Goal: Task Accomplishment & Management: Manage account settings

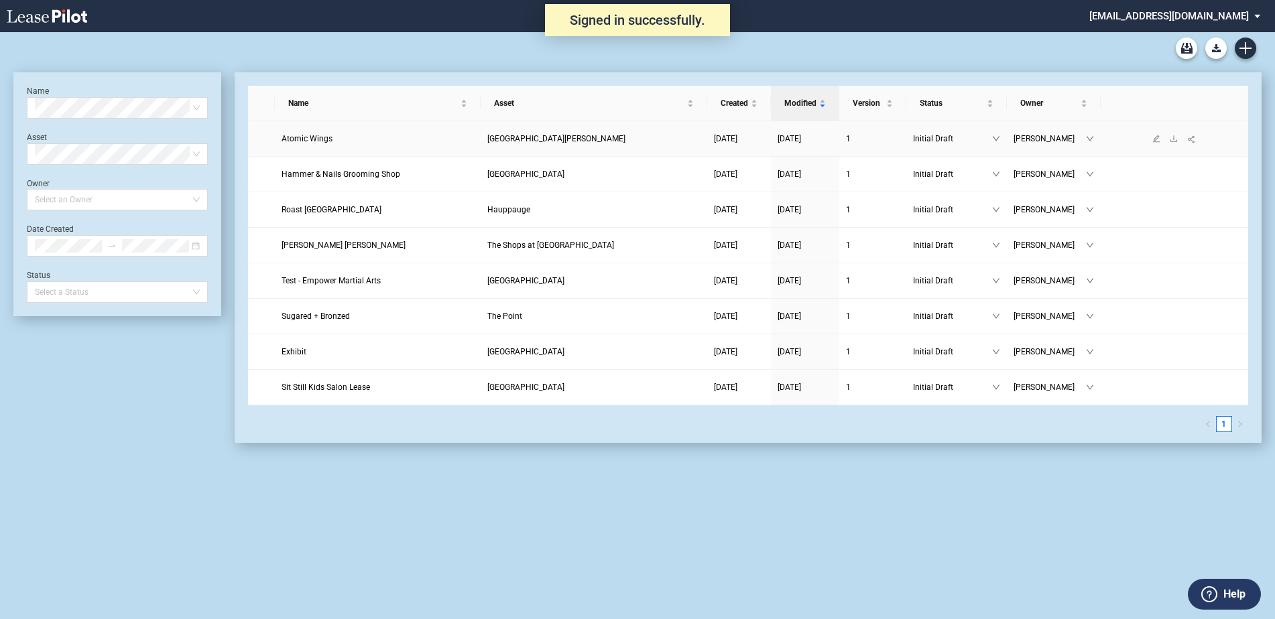
click at [298, 133] on link "Atomic Wings" at bounding box center [377, 138] width 192 height 13
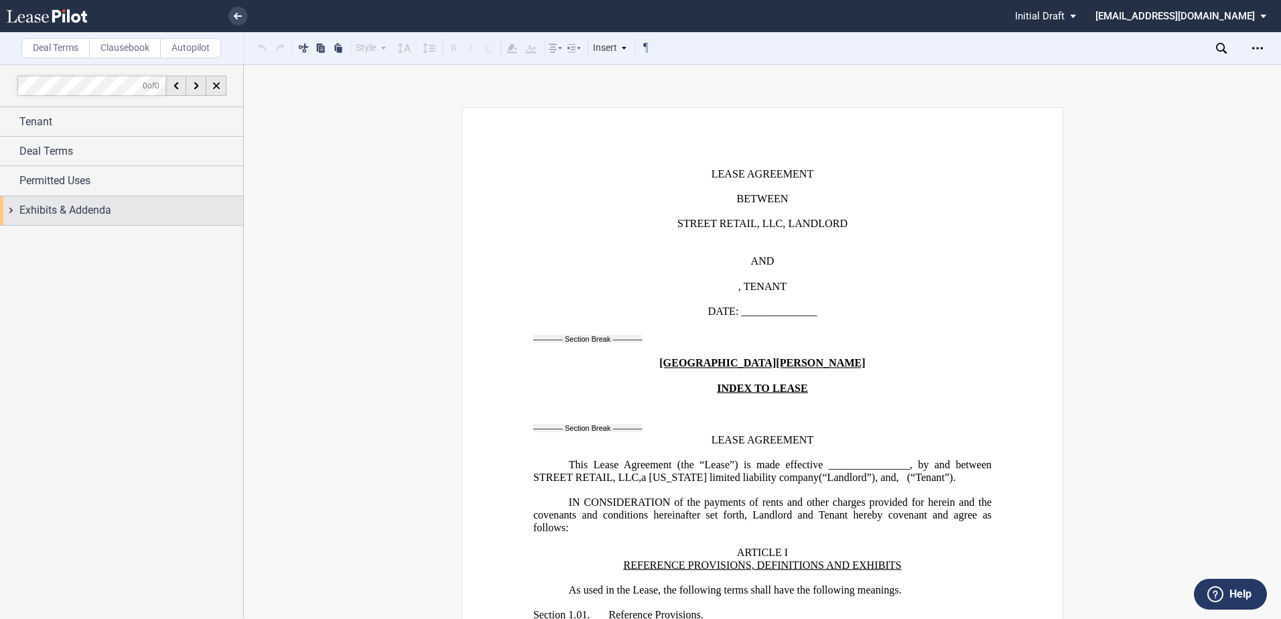
click at [78, 213] on span "Exhibits & Addenda" at bounding box center [65, 210] width 92 height 16
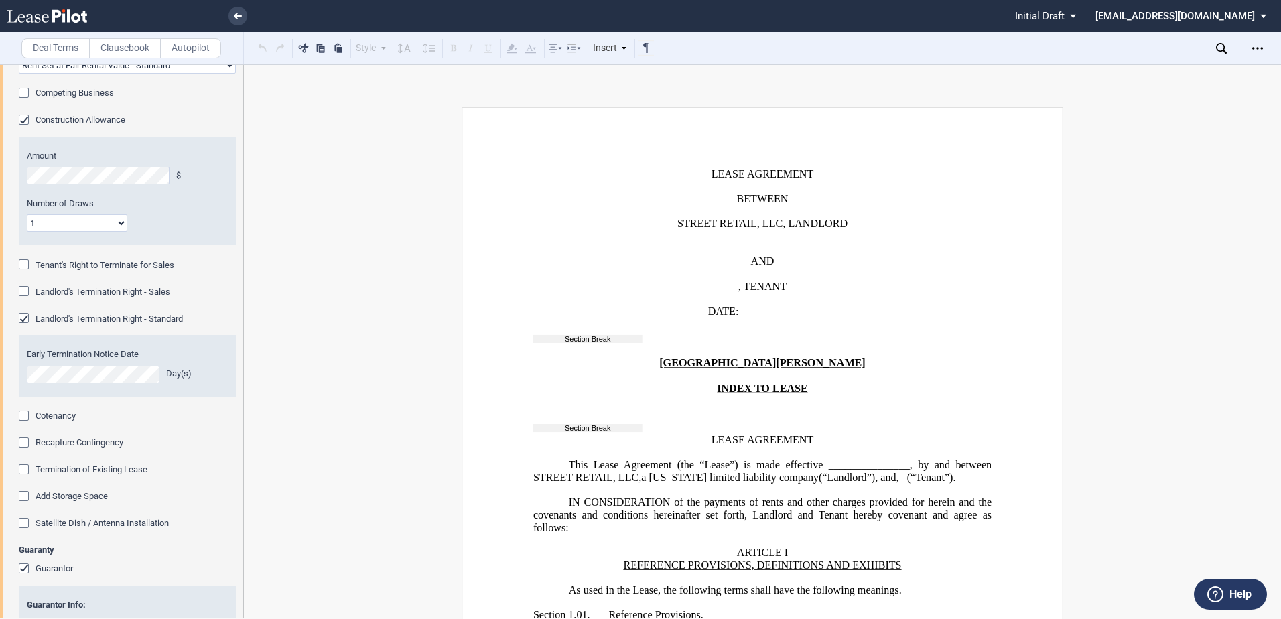
scroll to position [938, 0]
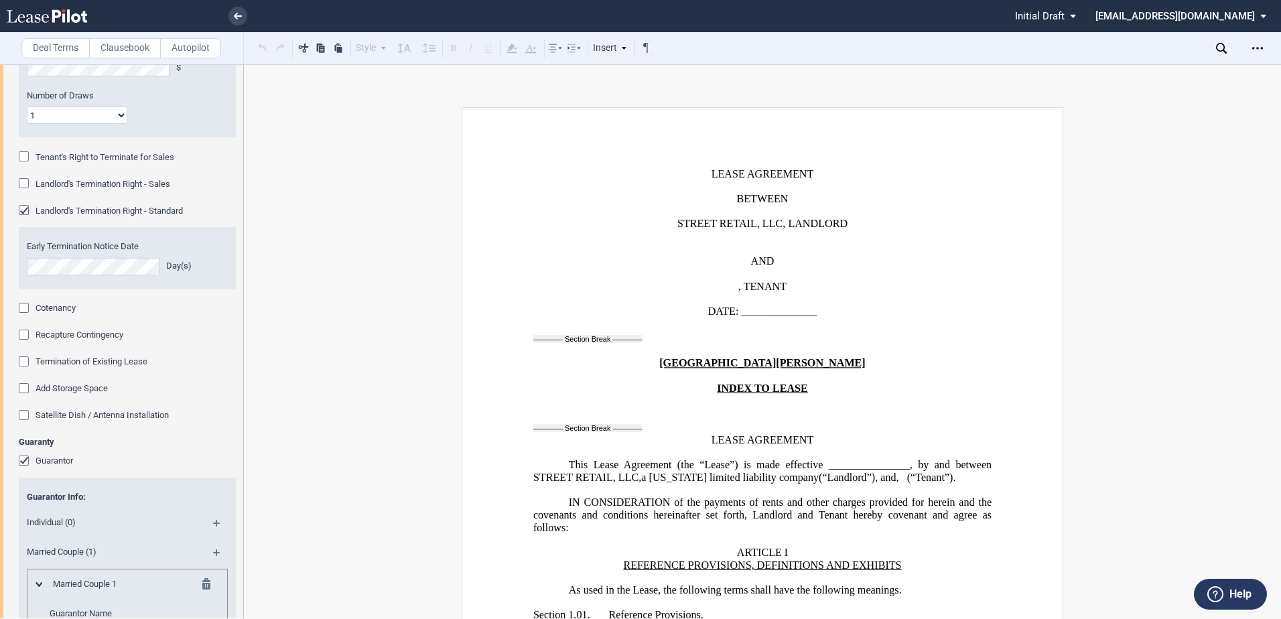
click at [29, 336] on div "Recapture Contingency" at bounding box center [25, 336] width 13 height 13
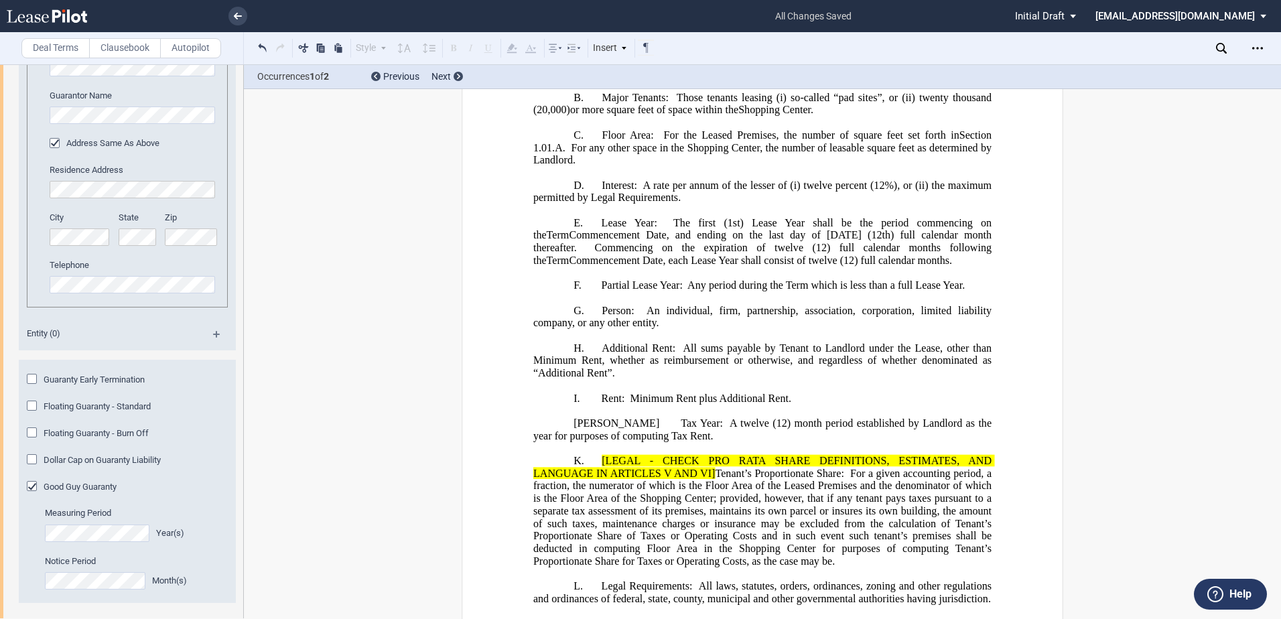
scroll to position [1654, 0]
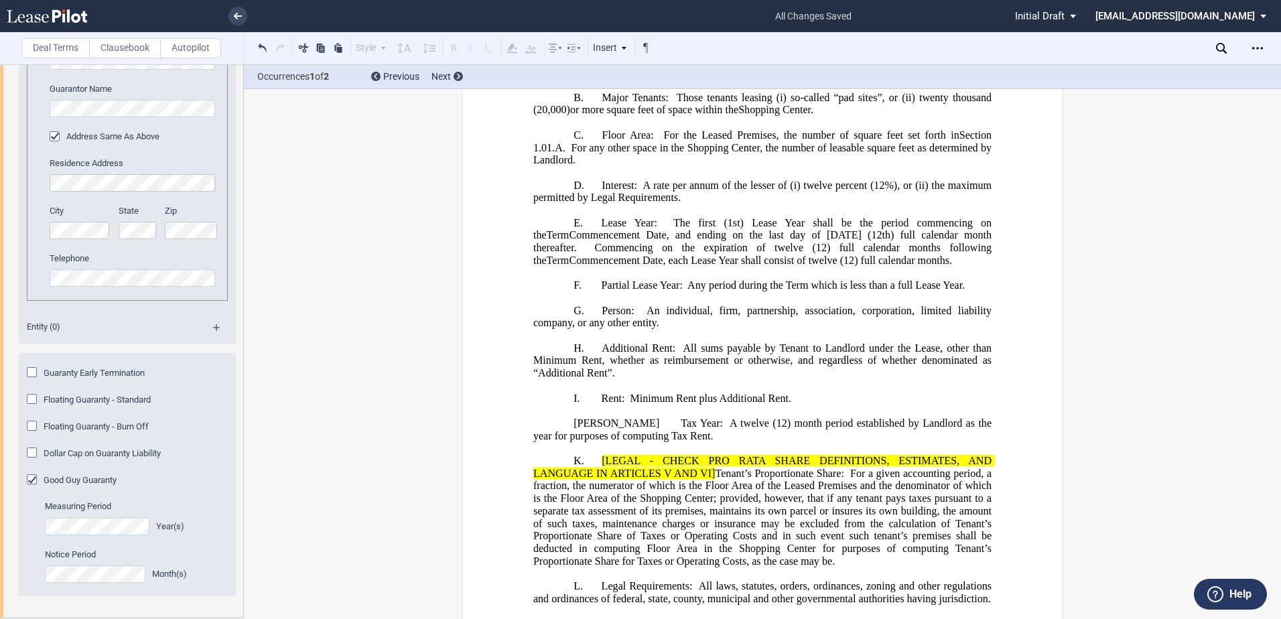
click at [802, 241] on span "Commencement Date, and ending on the last day of the twelfth" at bounding box center [715, 235] width 293 height 12
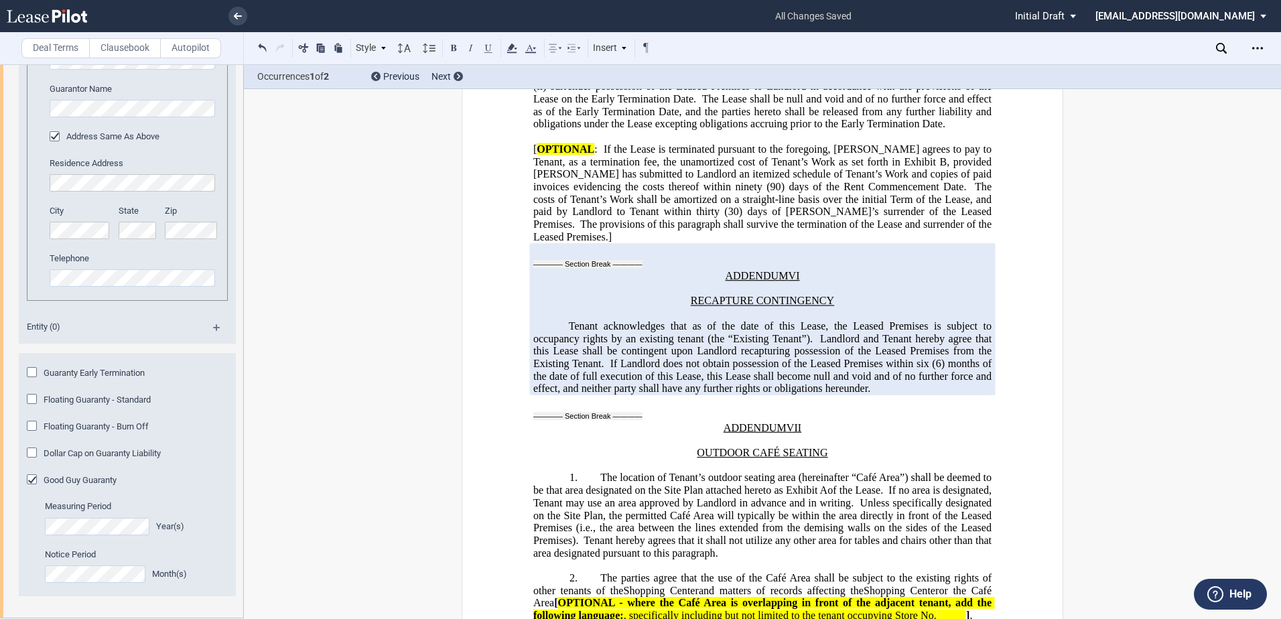
scroll to position [33211, 0]
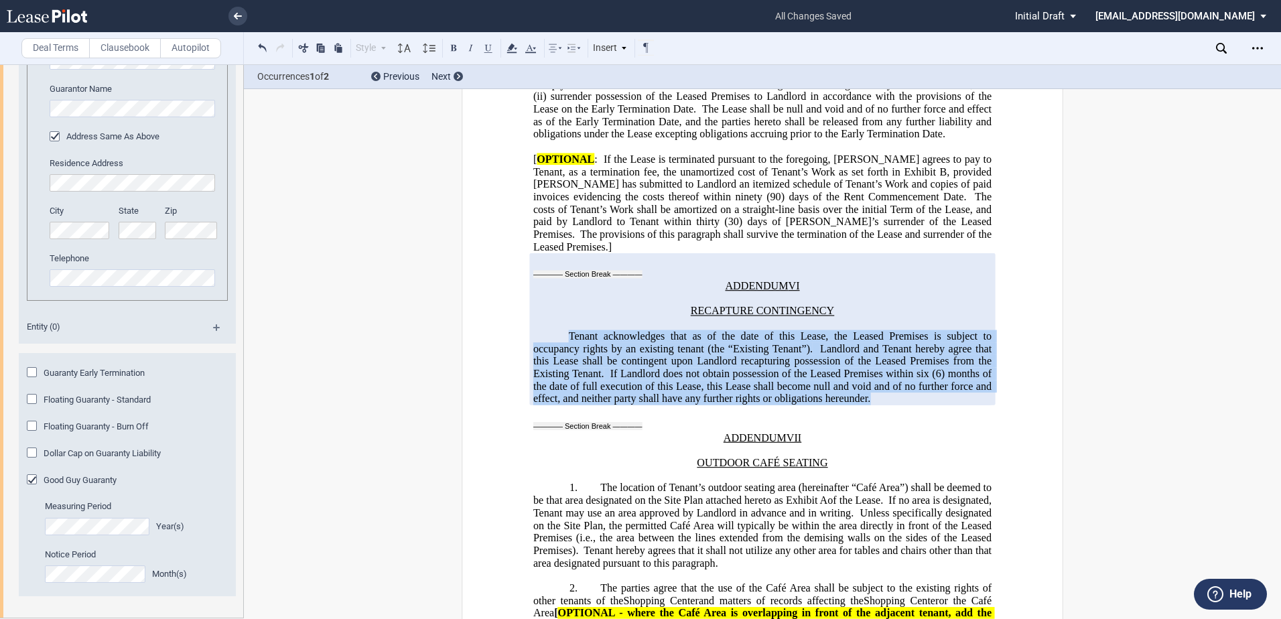
drag, startPoint x: 566, startPoint y: 131, endPoint x: 881, endPoint y: 202, distance: 322.9
click at [881, 330] on p "Tenant acknowledges that as of the date of this Lease, the Leased Premises is s…" at bounding box center [762, 367] width 458 height 75
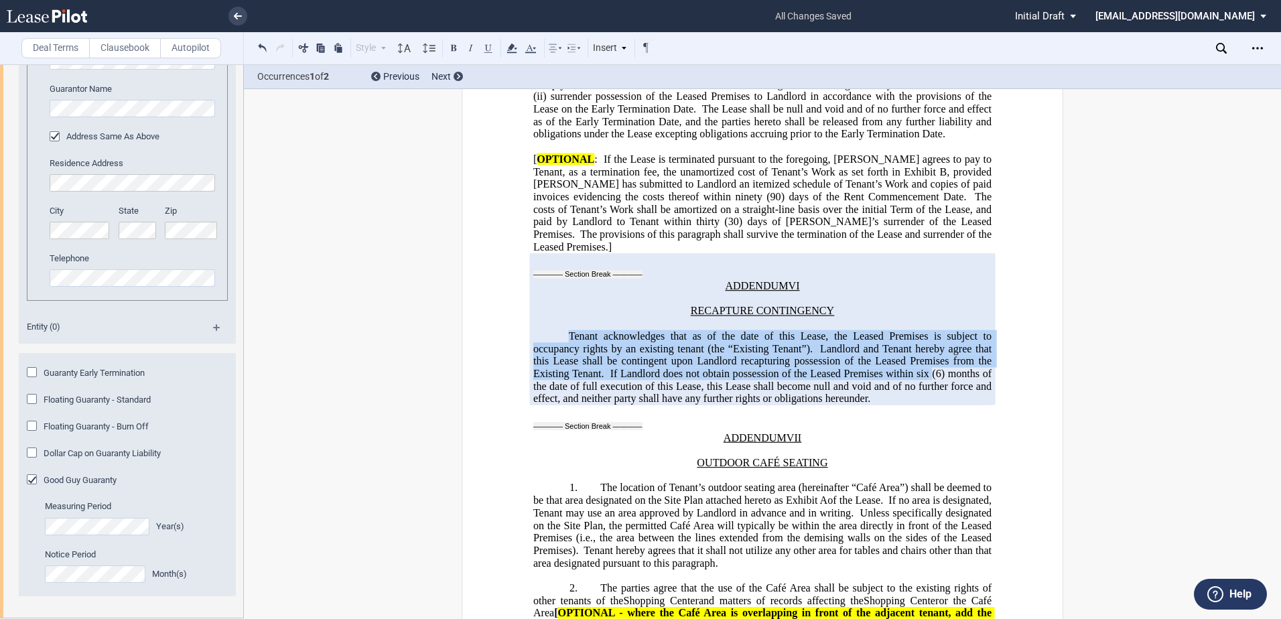
drag, startPoint x: 881, startPoint y: 202, endPoint x: 816, endPoint y: 171, distance: 71.9
copy span "Tenant acknowledges that as of the date of this Lease, the Leased Premises is s…"
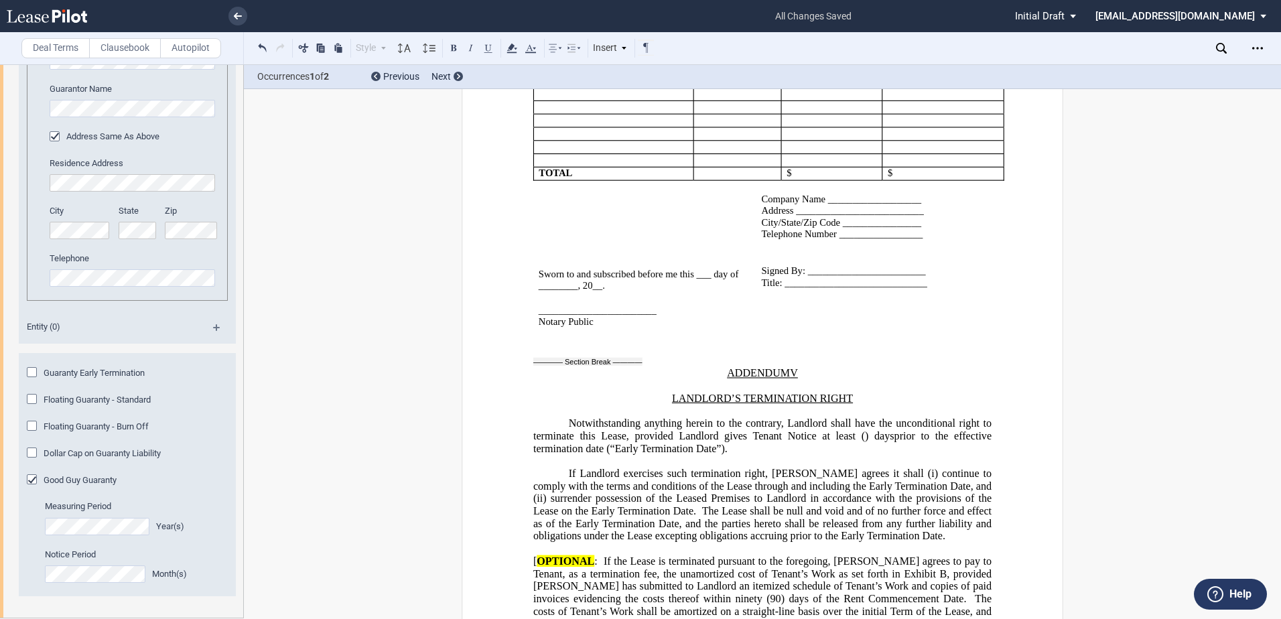
scroll to position [32340, 0]
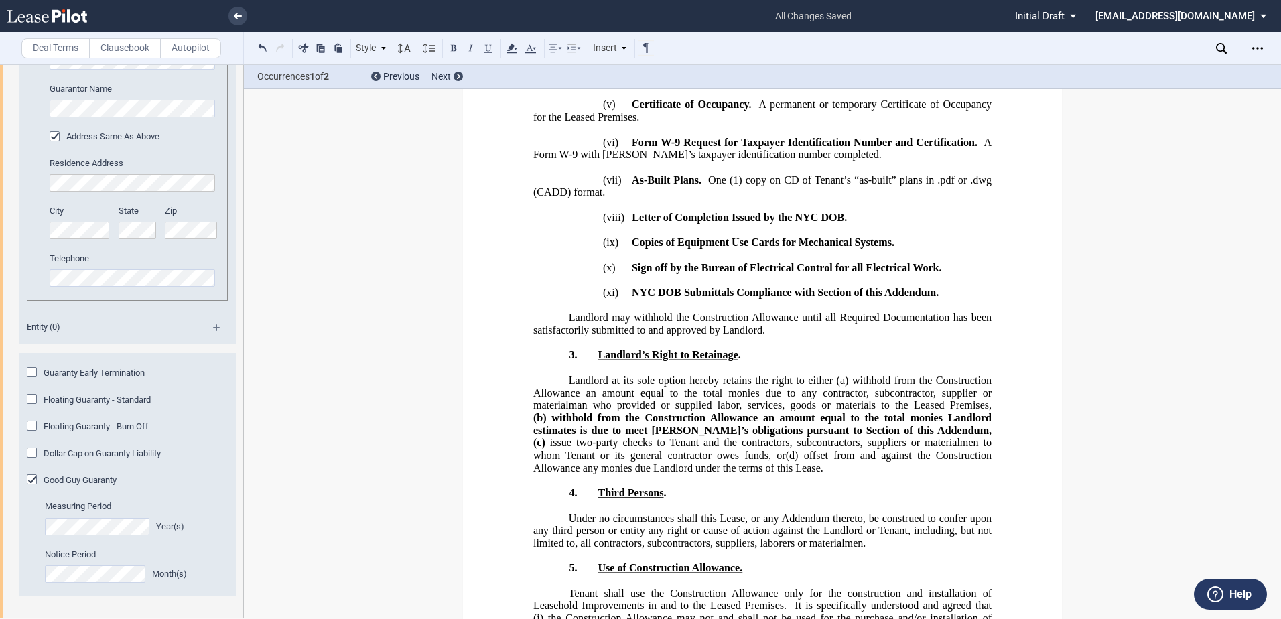
scroll to position [30062, 0]
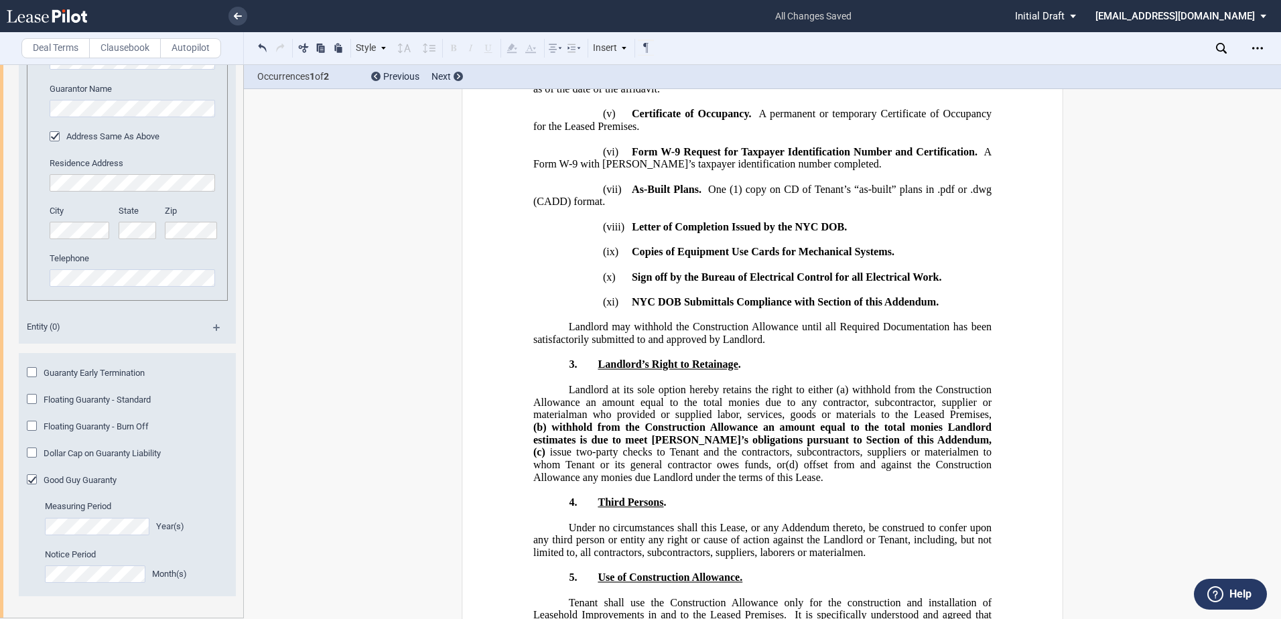
click at [1254, 13] on md-select "ldennis@federalrealty.com Settings Sign Out" at bounding box center [1186, 15] width 184 height 30
drag, startPoint x: 1149, startPoint y: 57, endPoint x: 1131, endPoint y: 54, distance: 17.6
click at [1131, 54] on md-option "Sign Out" at bounding box center [1188, 57] width 127 height 21
